Goal: Find specific page/section: Find specific page/section

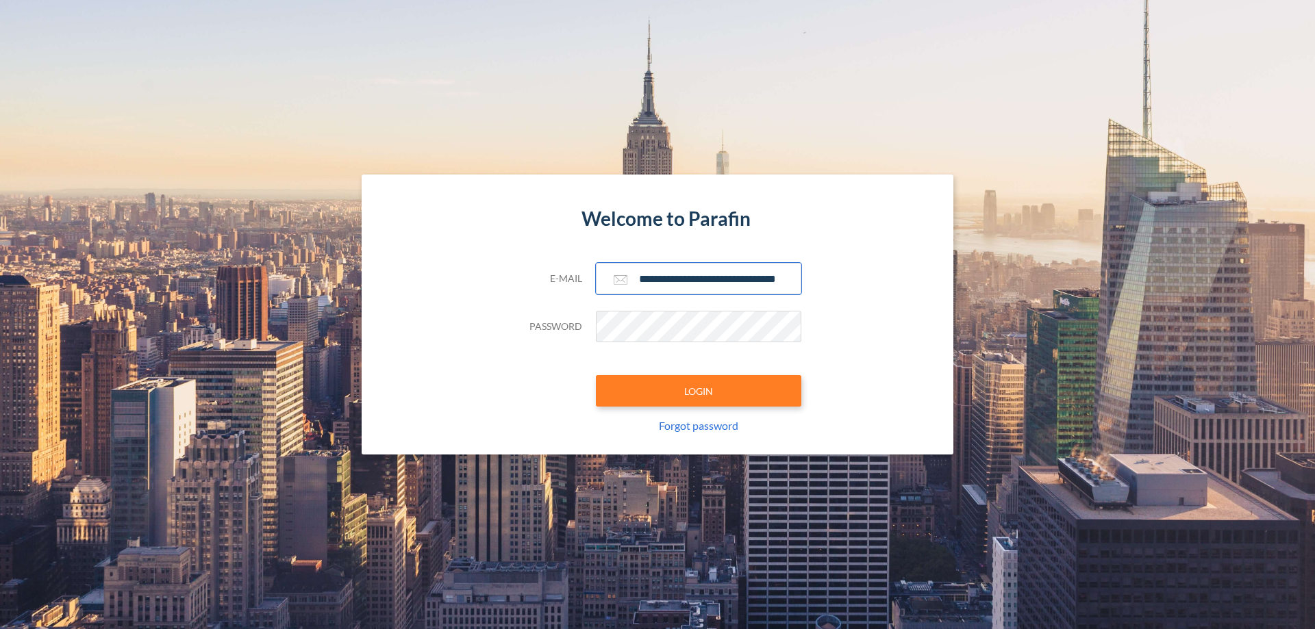
type input "**********"
click at [699, 391] on button "LOGIN" at bounding box center [698, 391] width 205 height 32
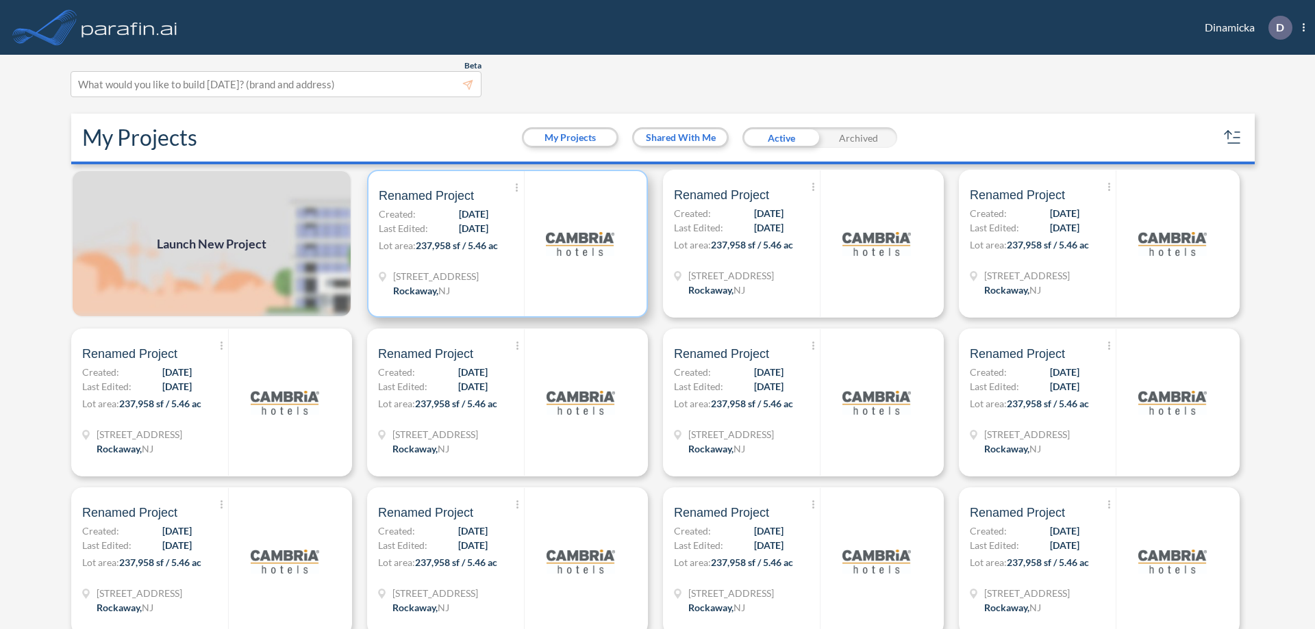
scroll to position [3, 0]
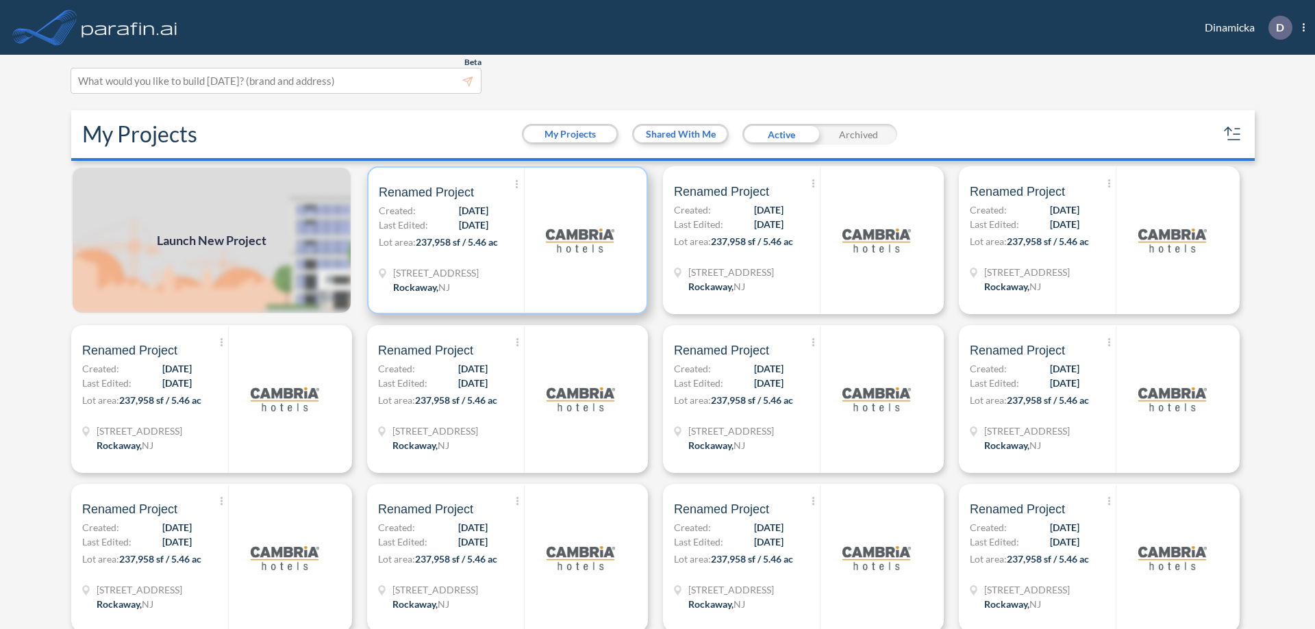
click at [505, 240] on p "Lot area: 237,958 sf / 5.46 ac" at bounding box center [451, 245] width 145 height 20
